Goal: Browse casually: Explore the website without a specific task or goal

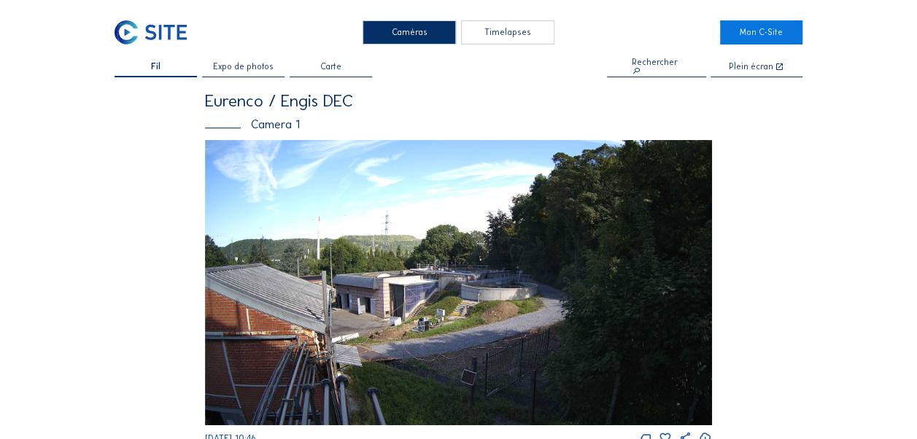
click at [254, 69] on span "Expo de photos" at bounding box center [243, 67] width 61 height 9
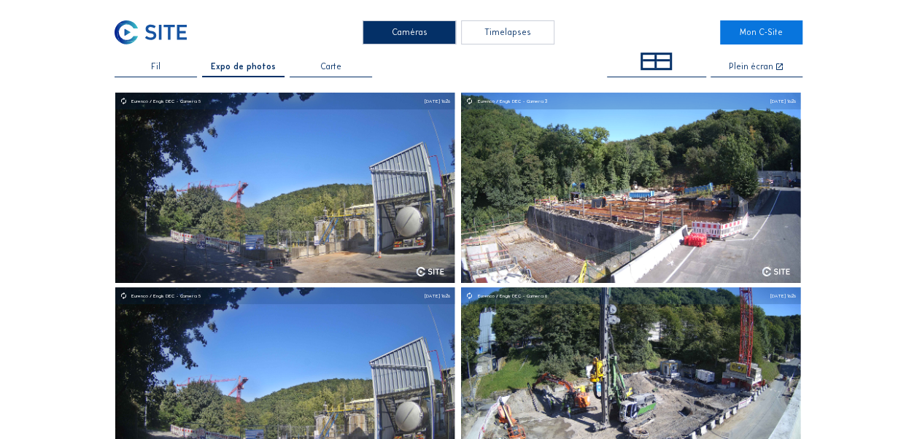
click at [158, 58] on div "Caméras Timelapses Mon C-Site Fil Expo de photos Carte Plein écran Eurenco / En…" at bounding box center [458, 446] width 917 height 892
click at [170, 63] on div "Fil" at bounding box center [156, 70] width 82 height 15
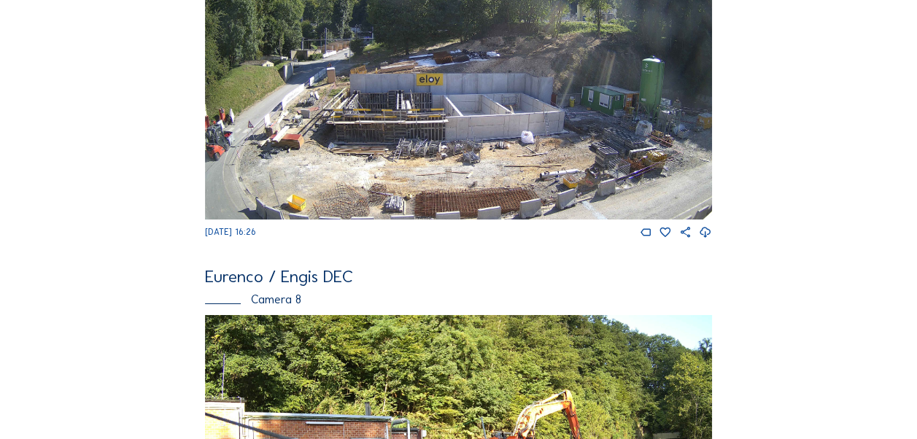
scroll to position [2782, 0]
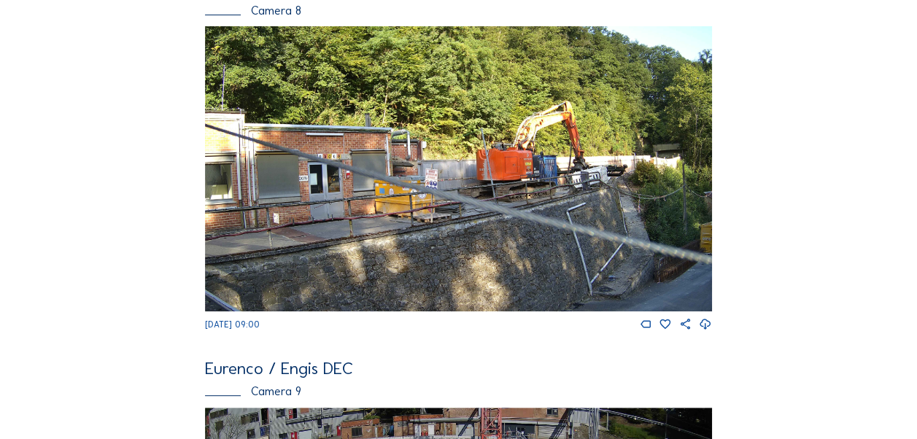
click at [477, 134] on img at bounding box center [458, 168] width 507 height 285
